Goal: Task Accomplishment & Management: Manage account settings

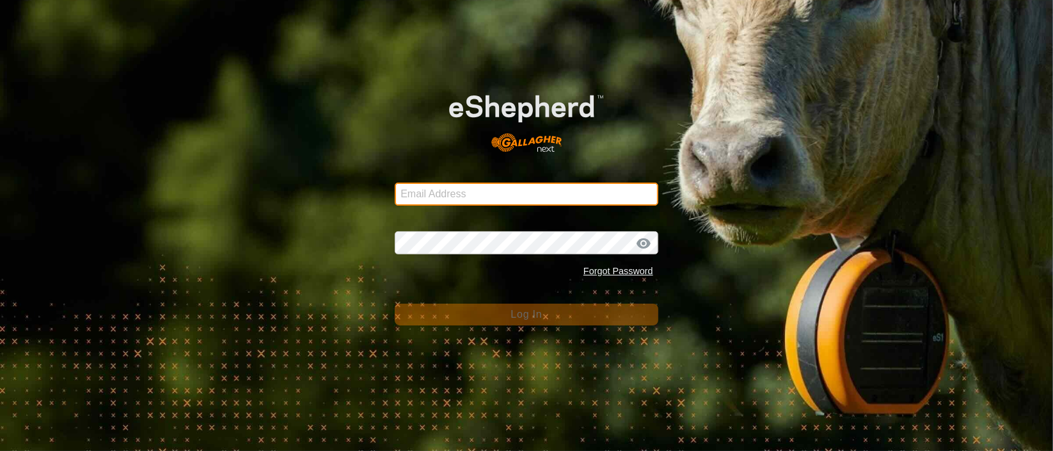
type input "[PERSON_NAME][EMAIL_ADDRESS][DOMAIN_NAME]"
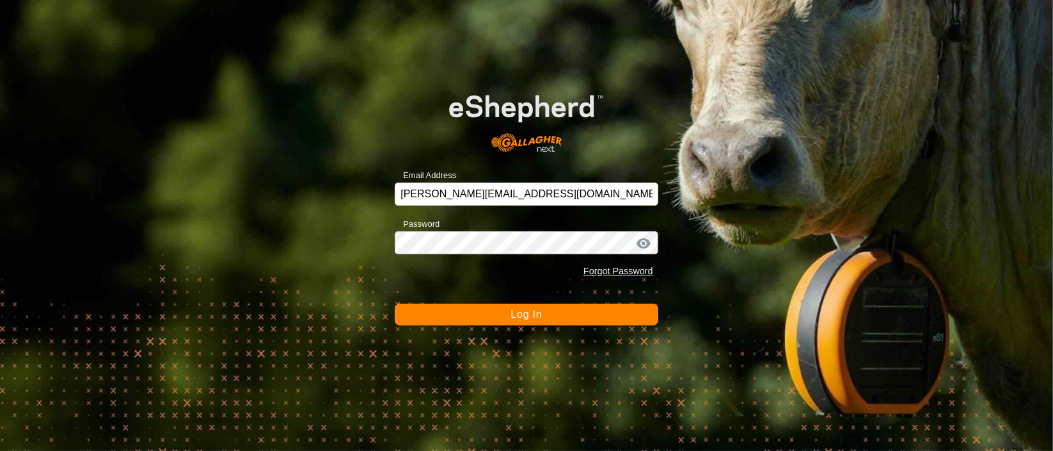
click at [508, 314] on button "Log In" at bounding box center [527, 314] width 264 height 22
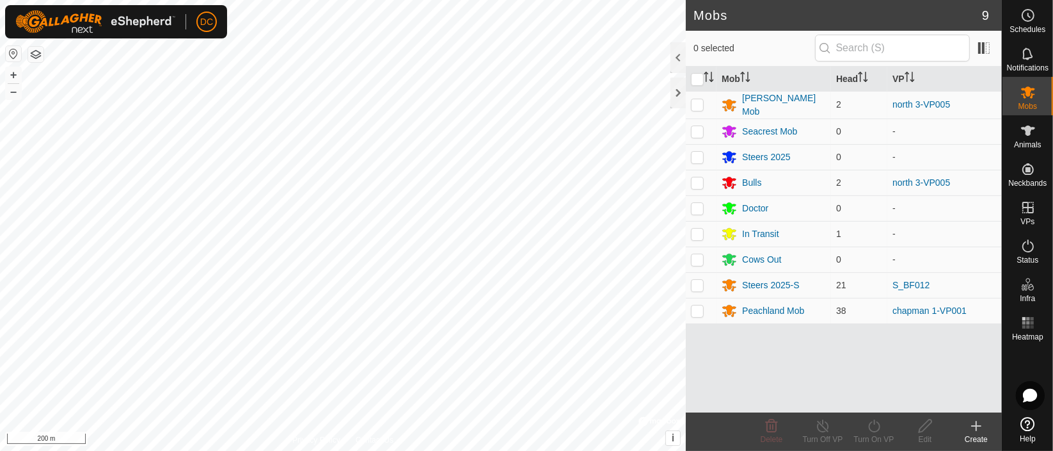
click at [260, 450] on html "DC Schedules Notifications Mobs Animals Neckbands VPs Status Infra Heatmap Help…" at bounding box center [526, 225] width 1053 height 451
click at [491, 450] on html "DC Schedules Notifications Mobs Animals Neckbands VPs Status Infra Heatmap Help…" at bounding box center [526, 225] width 1053 height 451
click at [428, 450] on html "DC Schedules Notifications Mobs Animals Neckbands VPs Status Infra Heatmap Help…" at bounding box center [526, 225] width 1053 height 451
click at [479, 450] on html "DC Schedules Notifications Mobs Animals Neckbands VPs Status Infra Heatmap Help…" at bounding box center [526, 225] width 1053 height 451
click at [554, 450] on html "DC Schedules Notifications Mobs Animals Neckbands VPs Status Infra Heatmap Help…" at bounding box center [526, 225] width 1053 height 451
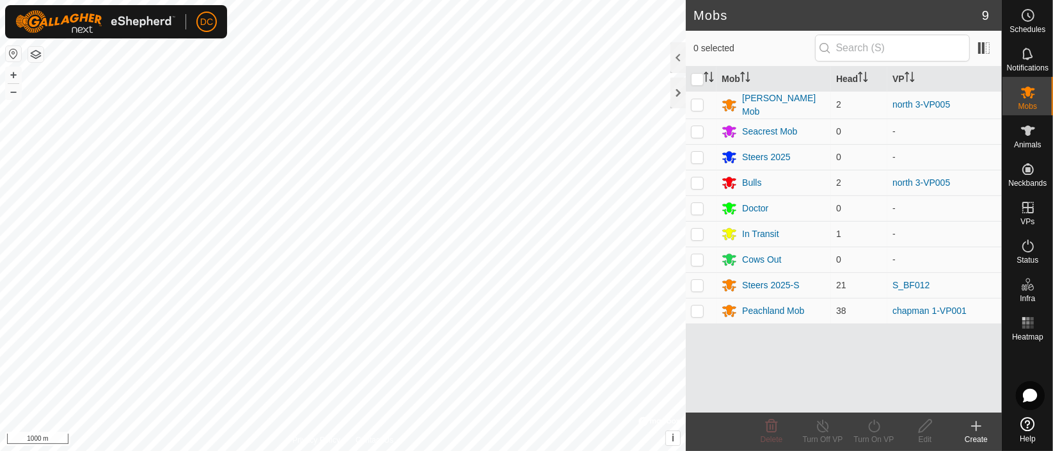
click at [623, 450] on html "DC Schedules Notifications Mobs Animals Neckbands VPs Status Infra Heatmap Help…" at bounding box center [526, 225] width 1053 height 451
click at [1029, 129] on icon at bounding box center [1028, 130] width 14 height 10
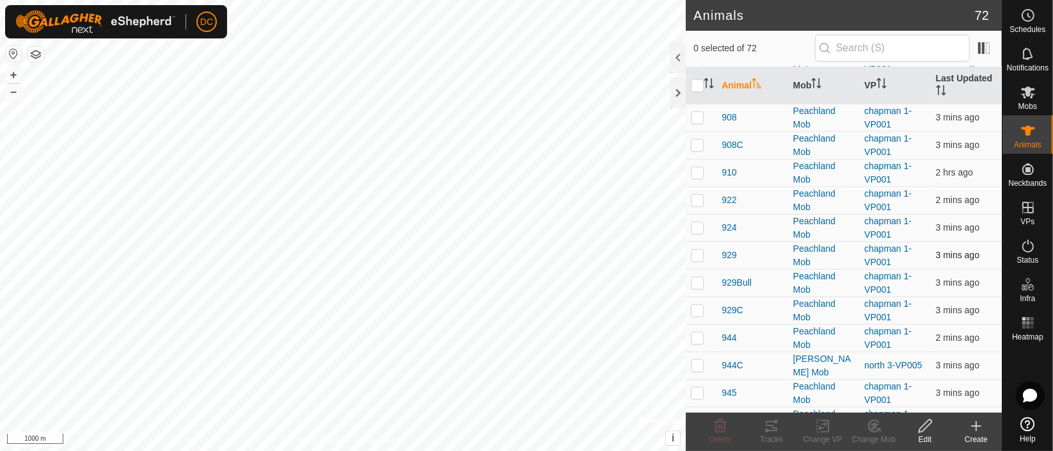
scroll to position [568, 0]
click at [699, 223] on p-checkbox at bounding box center [697, 228] width 13 height 10
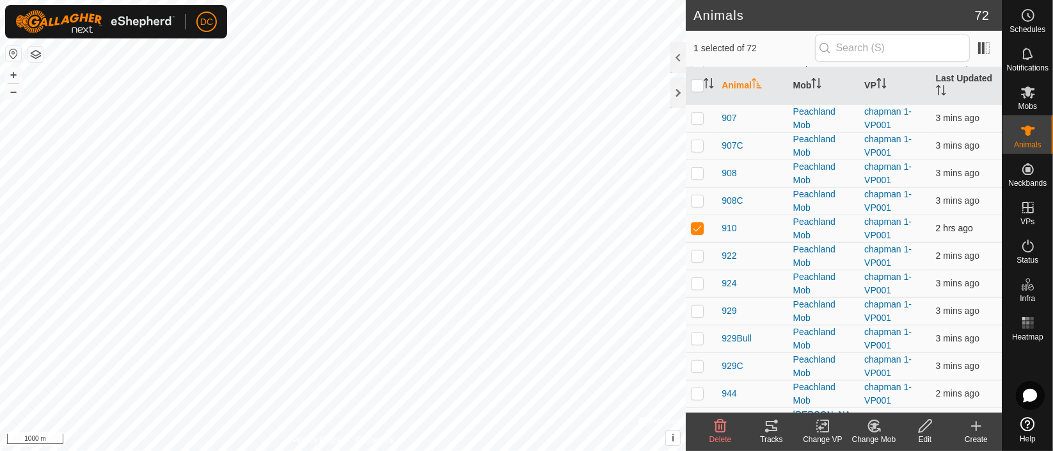
checkbox input "true"
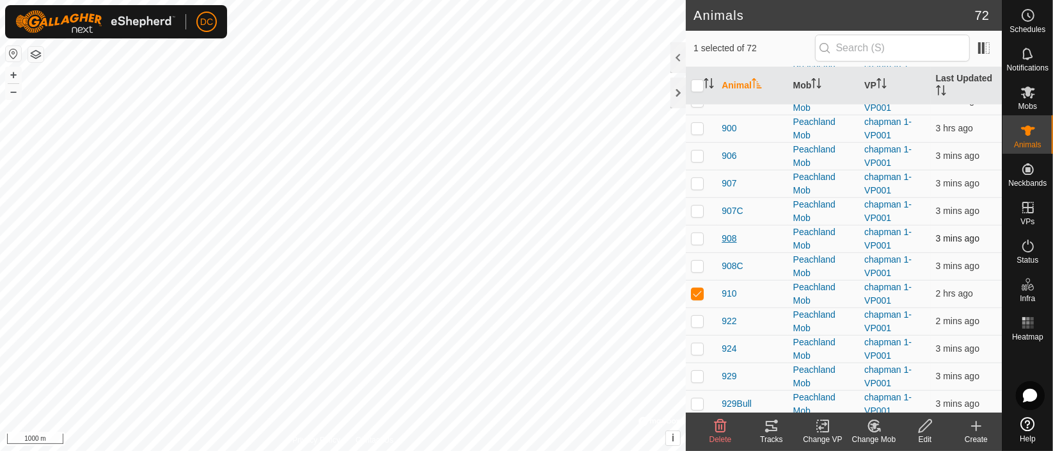
scroll to position [426, 0]
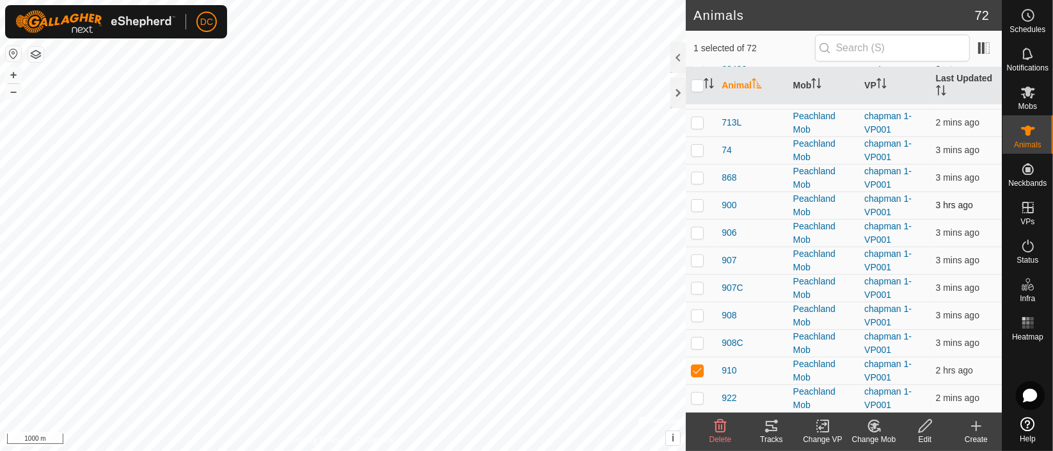
click at [694, 200] on p-checkbox at bounding box center [697, 205] width 13 height 10
checkbox input "true"
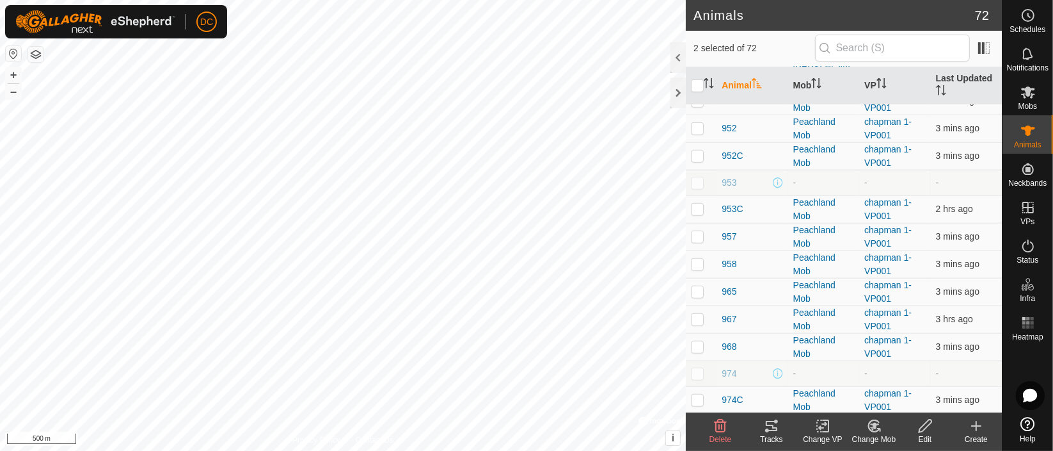
scroll to position [924, 0]
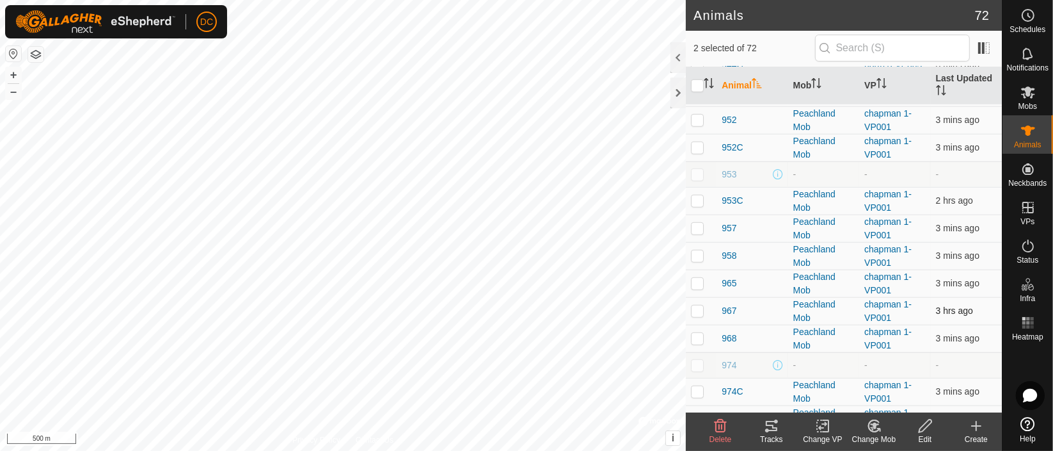
click at [703, 307] on p-checkbox at bounding box center [697, 310] width 13 height 10
checkbox input "true"
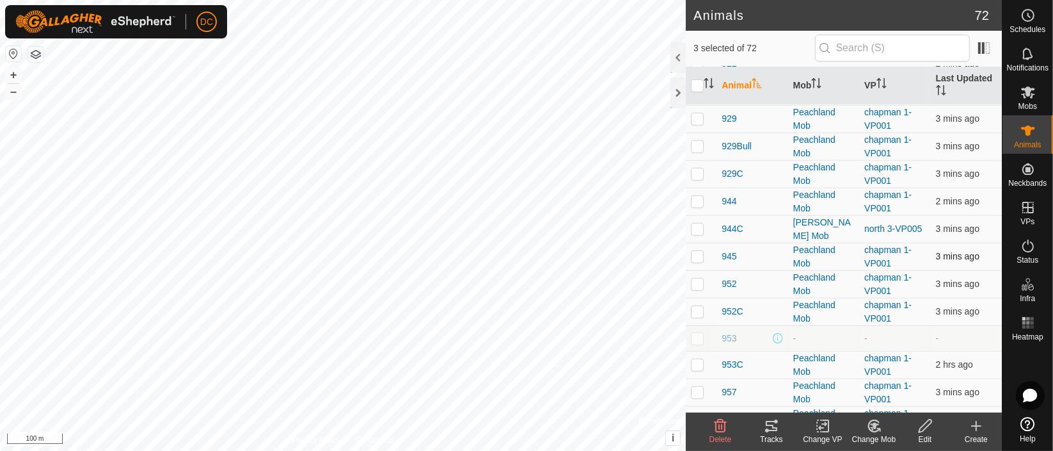
scroll to position [782, 0]
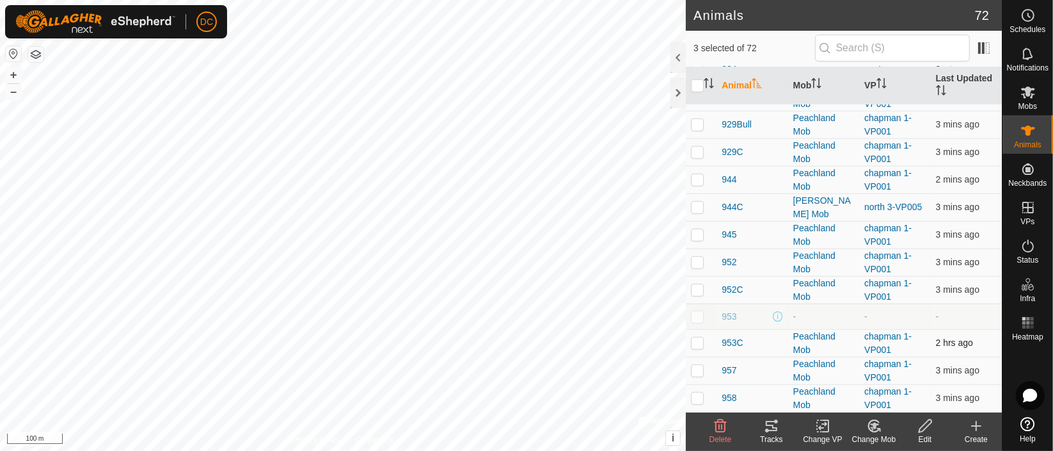
click at [694, 338] on p-checkbox at bounding box center [697, 342] width 13 height 10
checkbox input "true"
click at [773, 427] on icon at bounding box center [772, 425] width 12 height 10
